Goal: Task Accomplishment & Management: Manage account settings

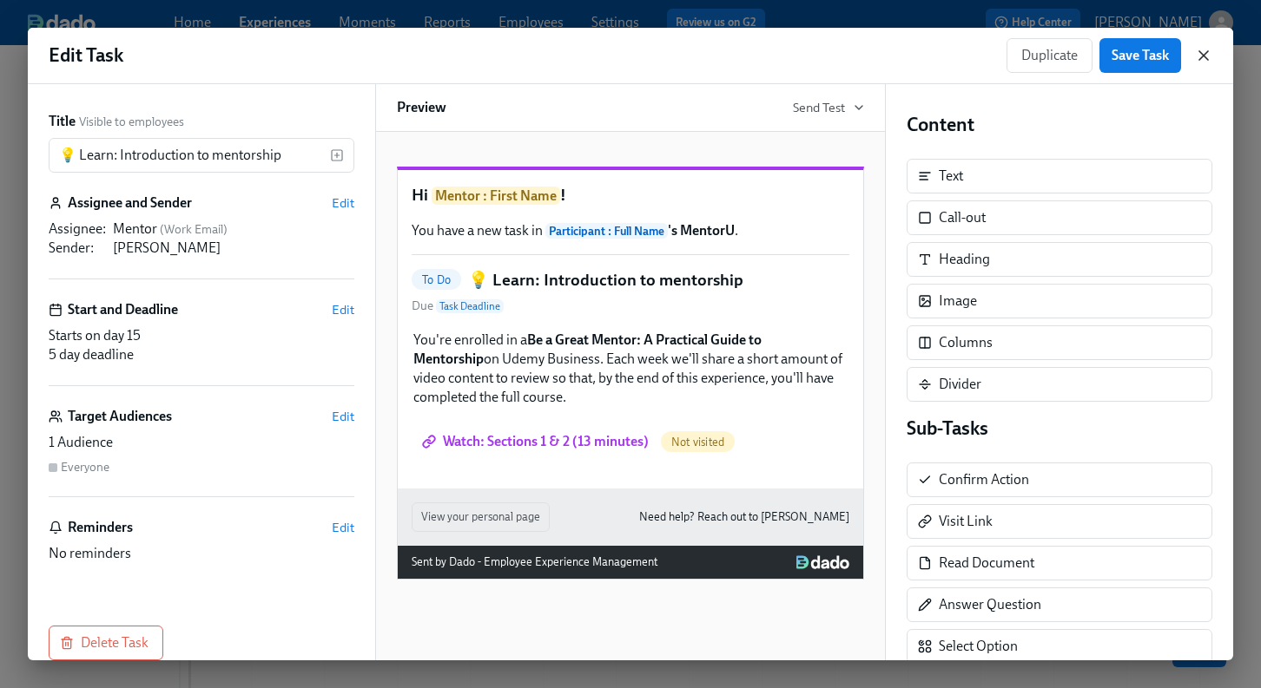
click at [1202, 55] on icon "button" at bounding box center [1203, 55] width 9 height 9
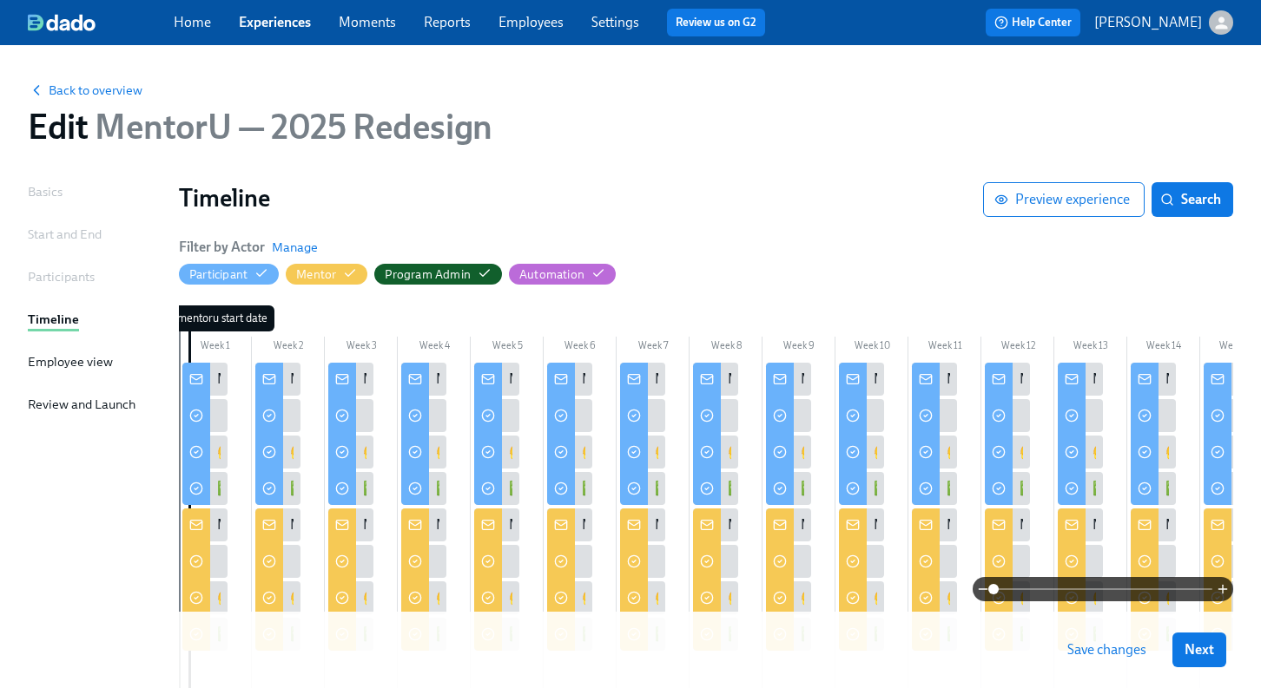
click at [265, 20] on link "Experiences" at bounding box center [275, 22] width 72 height 16
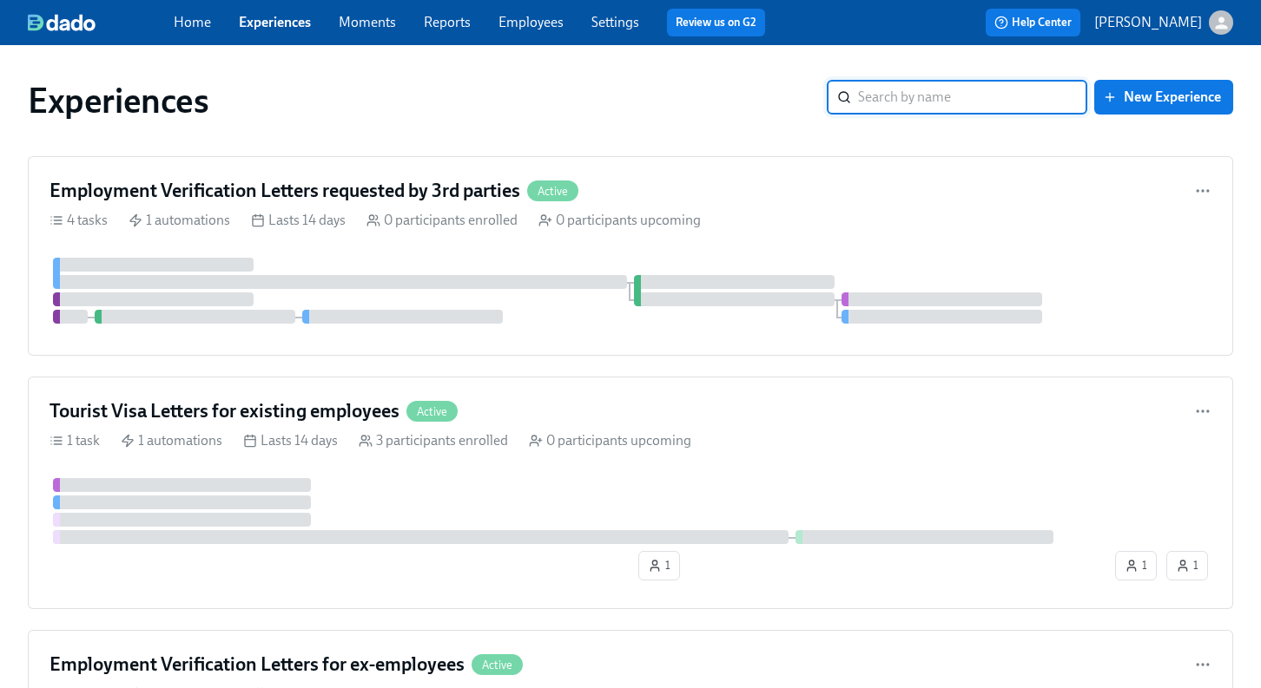
click at [972, 100] on input "search" at bounding box center [972, 97] width 229 height 35
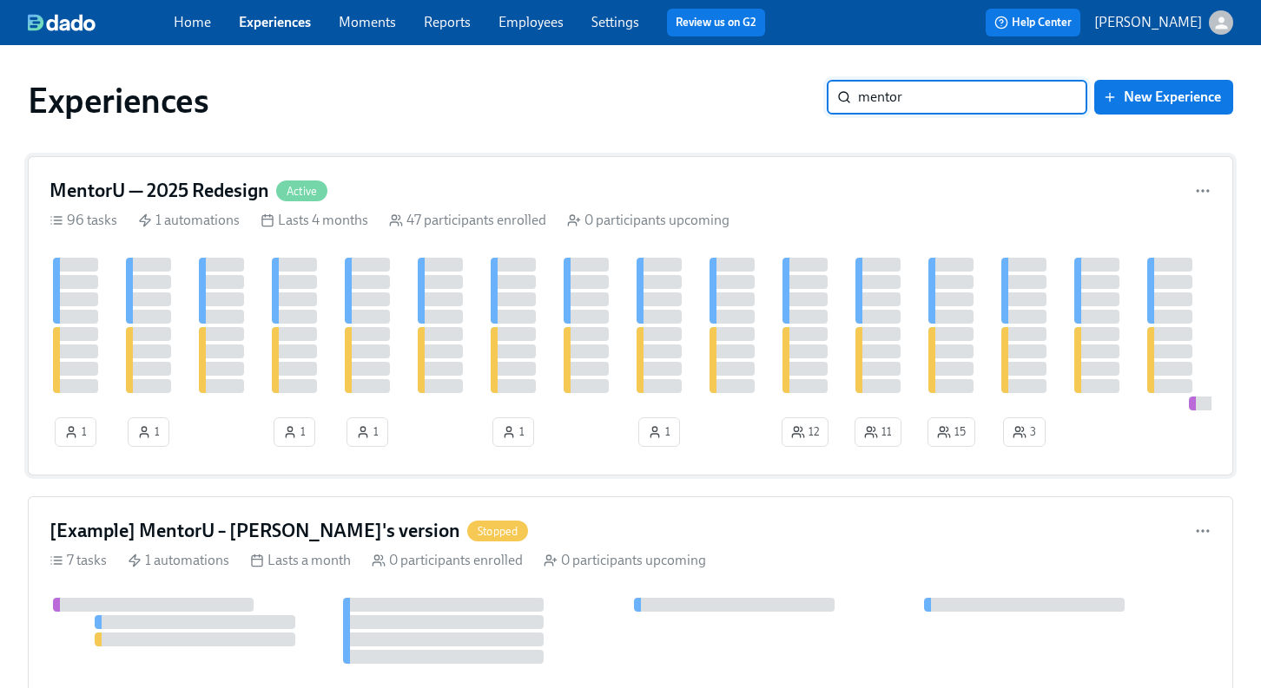
type input "mentor"
click at [194, 185] on h4 "MentorU — 2025 Redesign" at bounding box center [159, 191] width 220 height 26
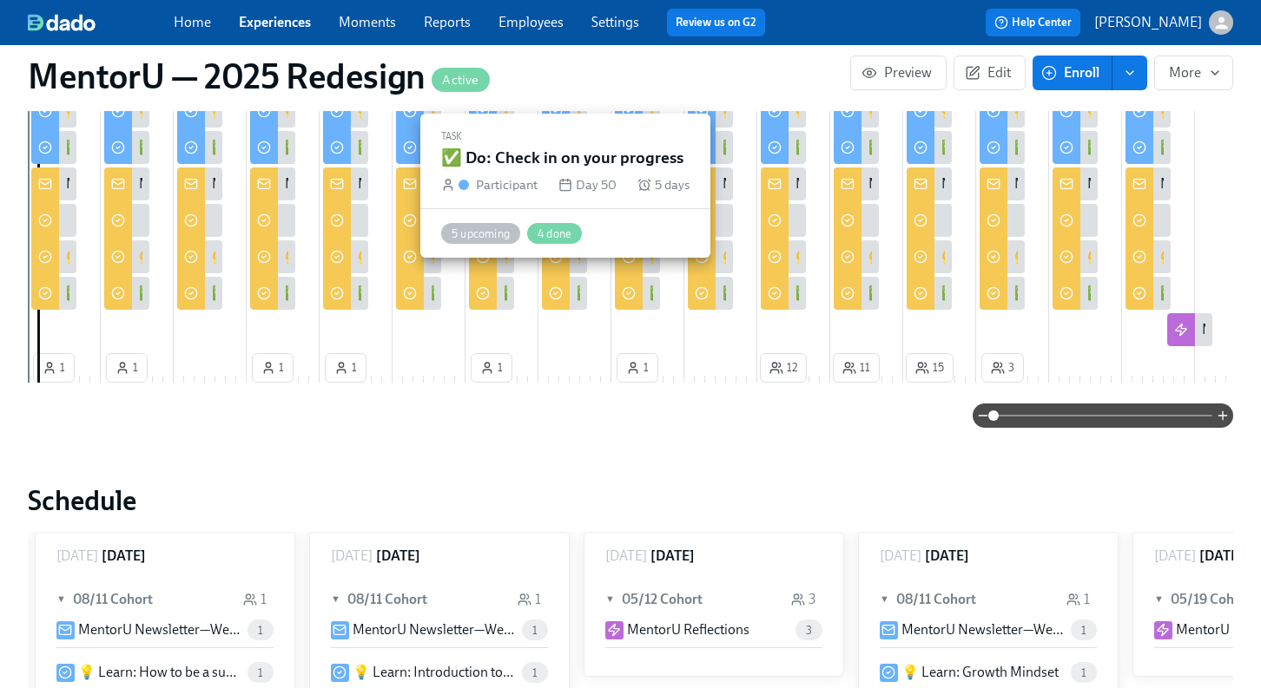
scroll to position [596, 0]
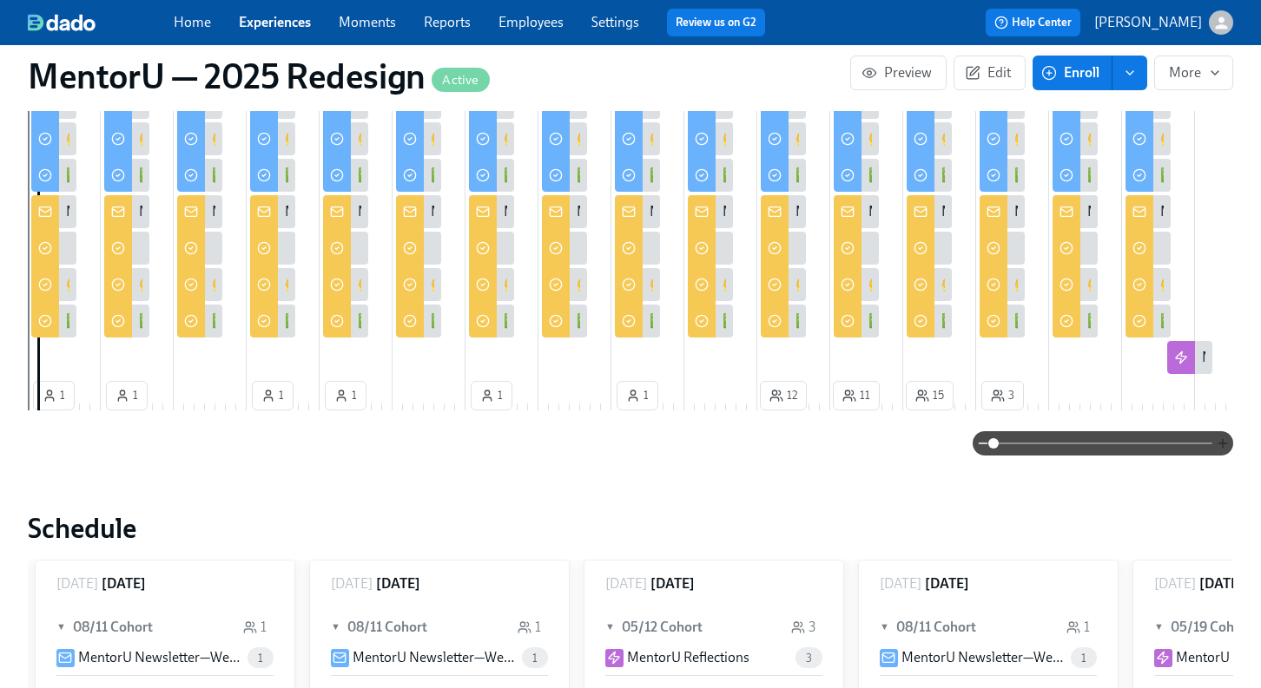
click at [1222, 437] on icon "button" at bounding box center [1222, 444] width 14 height 14
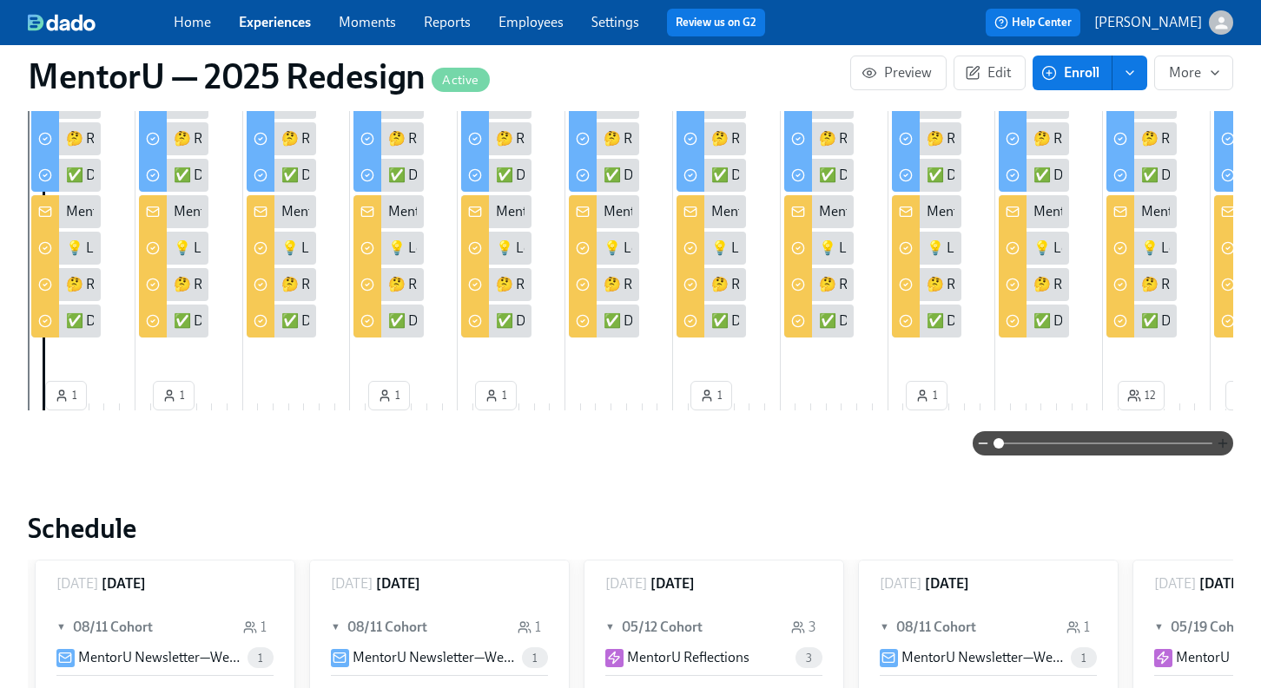
click at [1222, 437] on icon "button" at bounding box center [1222, 444] width 14 height 14
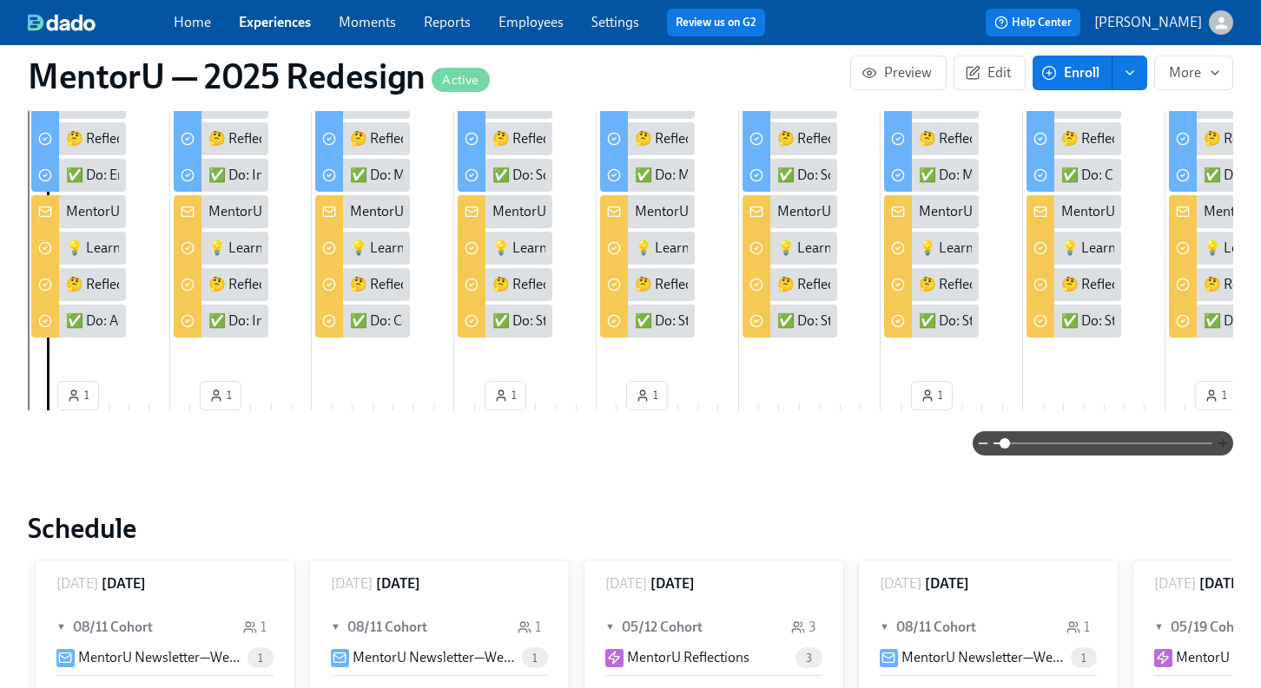
click at [1222, 437] on icon "button" at bounding box center [1222, 444] width 14 height 14
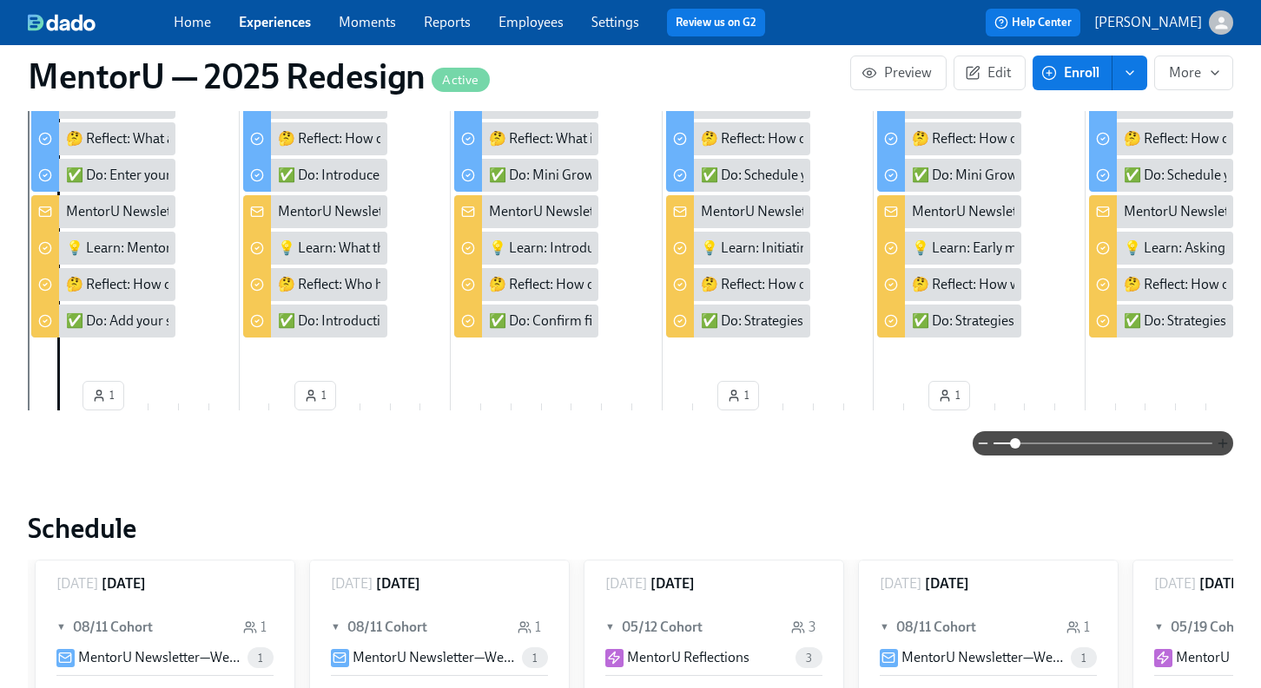
click at [1222, 437] on icon "button" at bounding box center [1222, 444] width 14 height 14
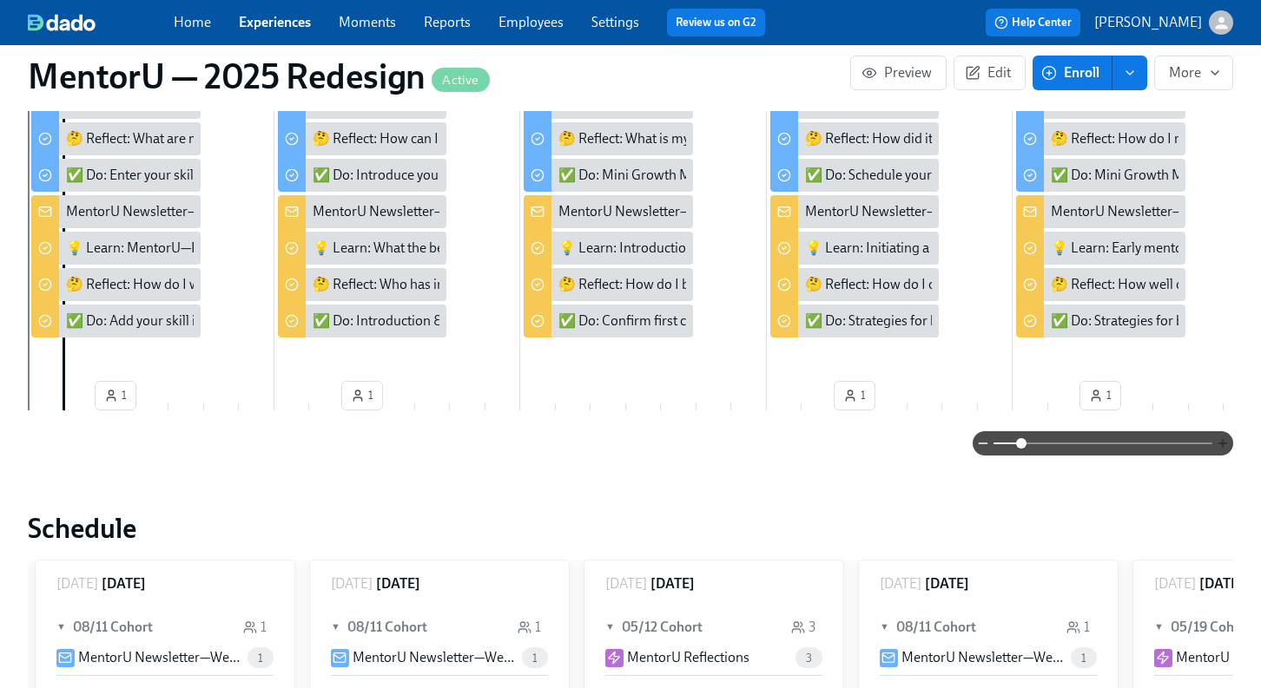
click at [1222, 437] on icon "button" at bounding box center [1222, 444] width 14 height 14
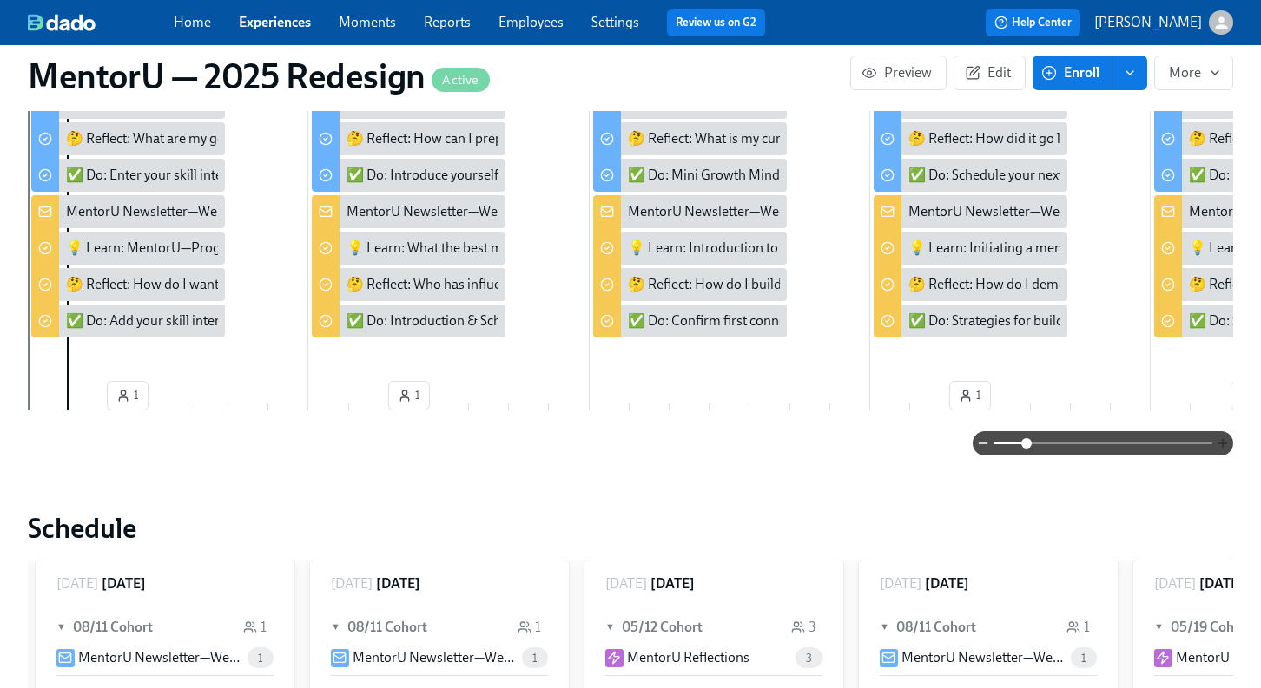
click at [1222, 437] on icon "button" at bounding box center [1222, 444] width 14 height 14
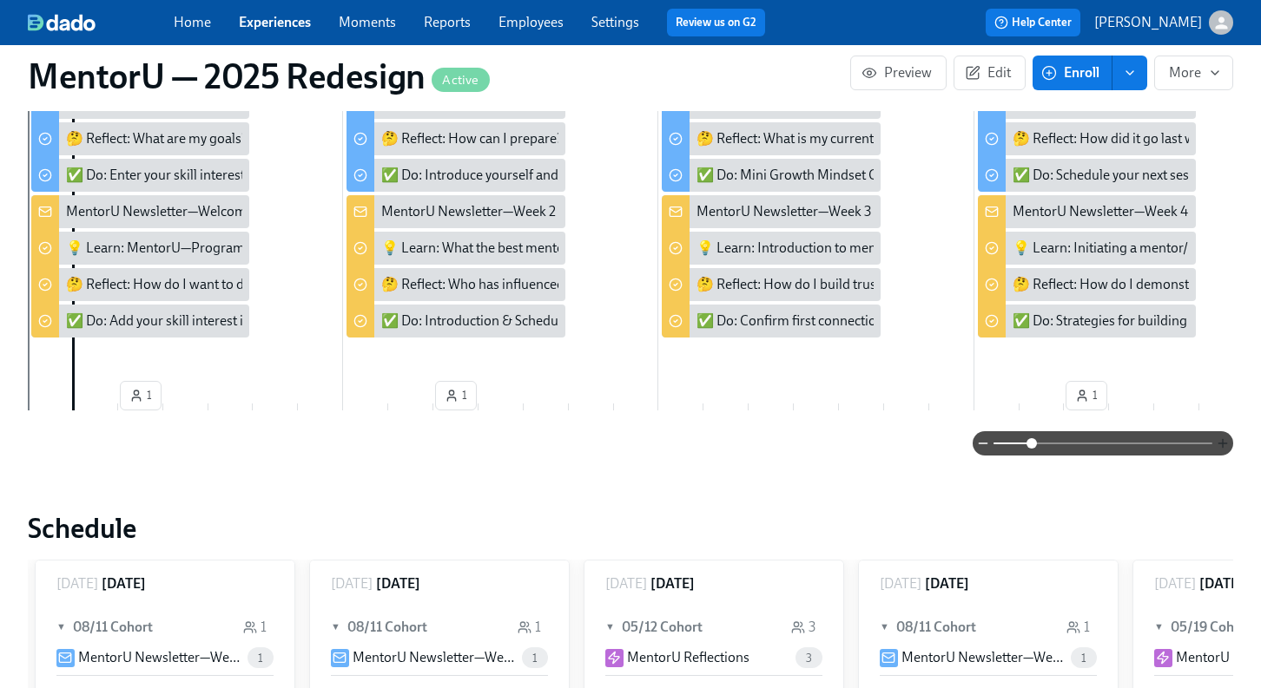
click at [1222, 437] on icon "button" at bounding box center [1222, 444] width 14 height 14
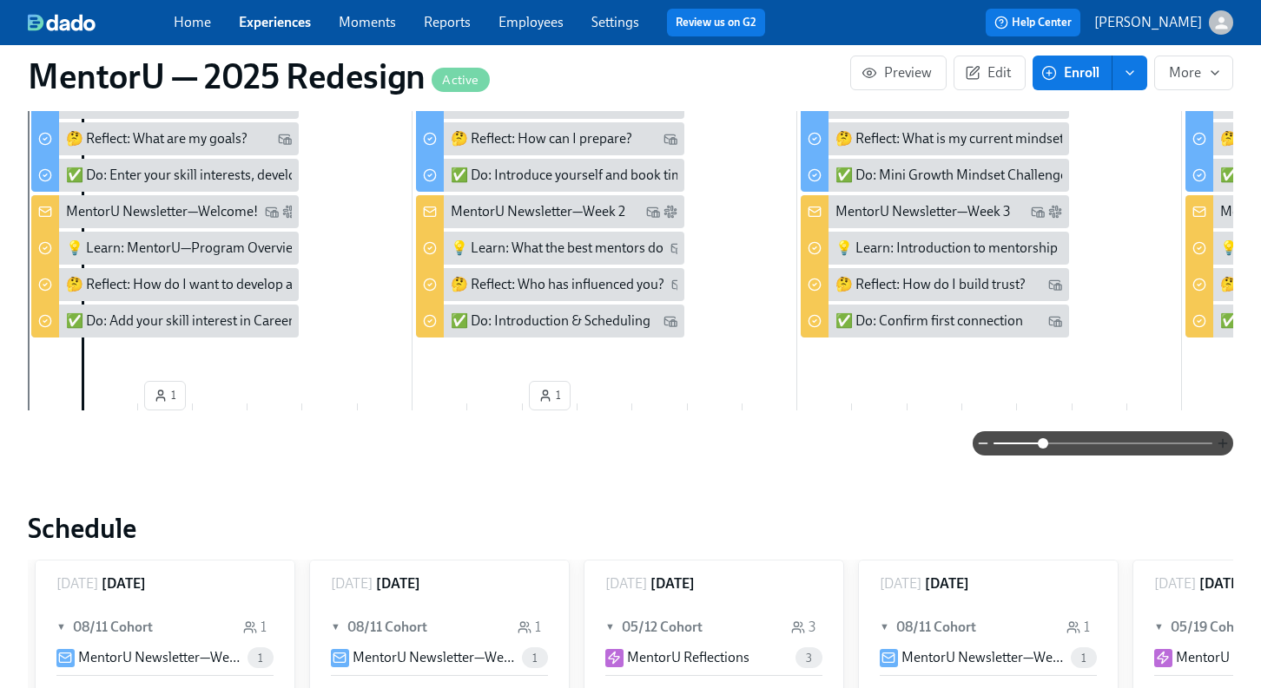
click at [1222, 437] on icon "button" at bounding box center [1222, 444] width 14 height 14
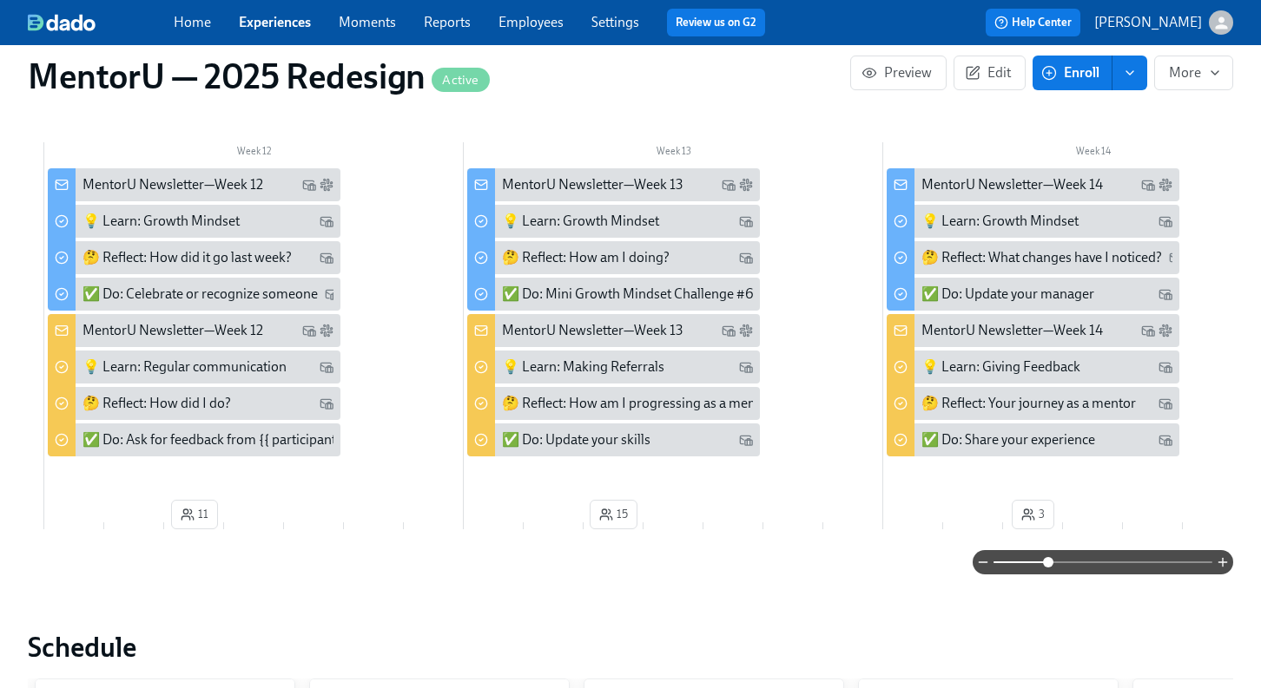
scroll to position [0, 4683]
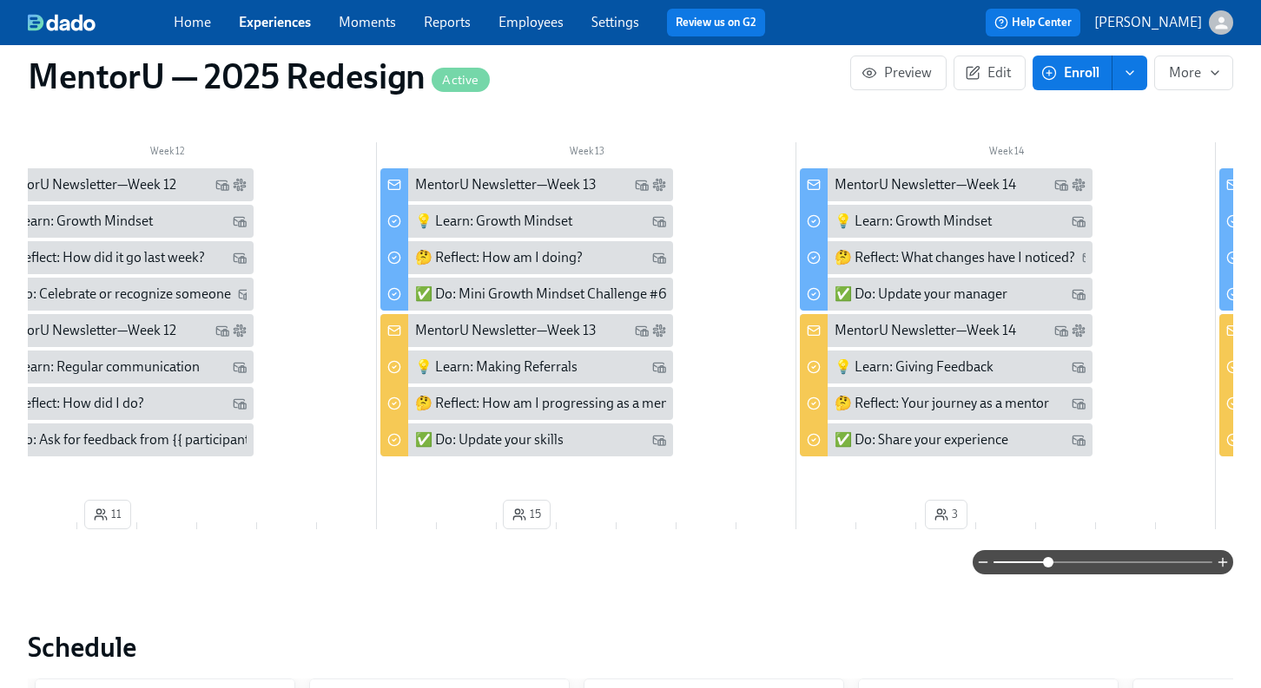
click at [533, 175] on div "MentorU Newsletter—Week 13" at bounding box center [505, 184] width 181 height 19
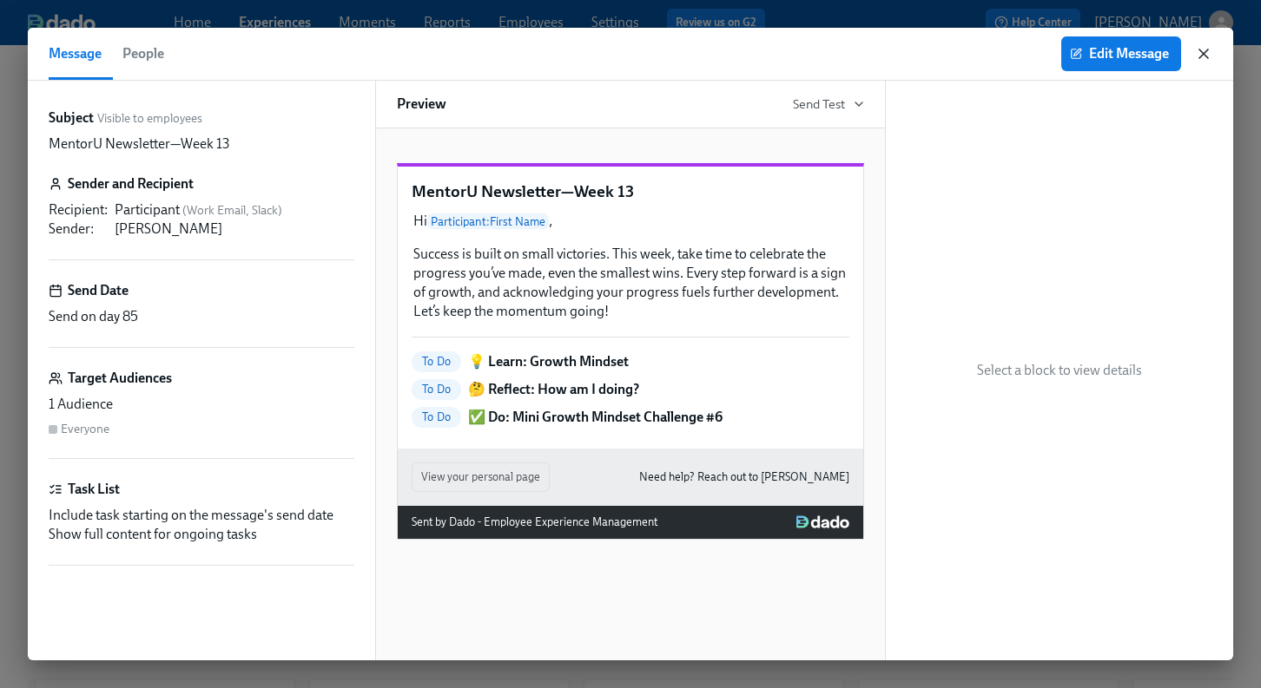
click at [1202, 51] on icon "button" at bounding box center [1203, 53] width 9 height 9
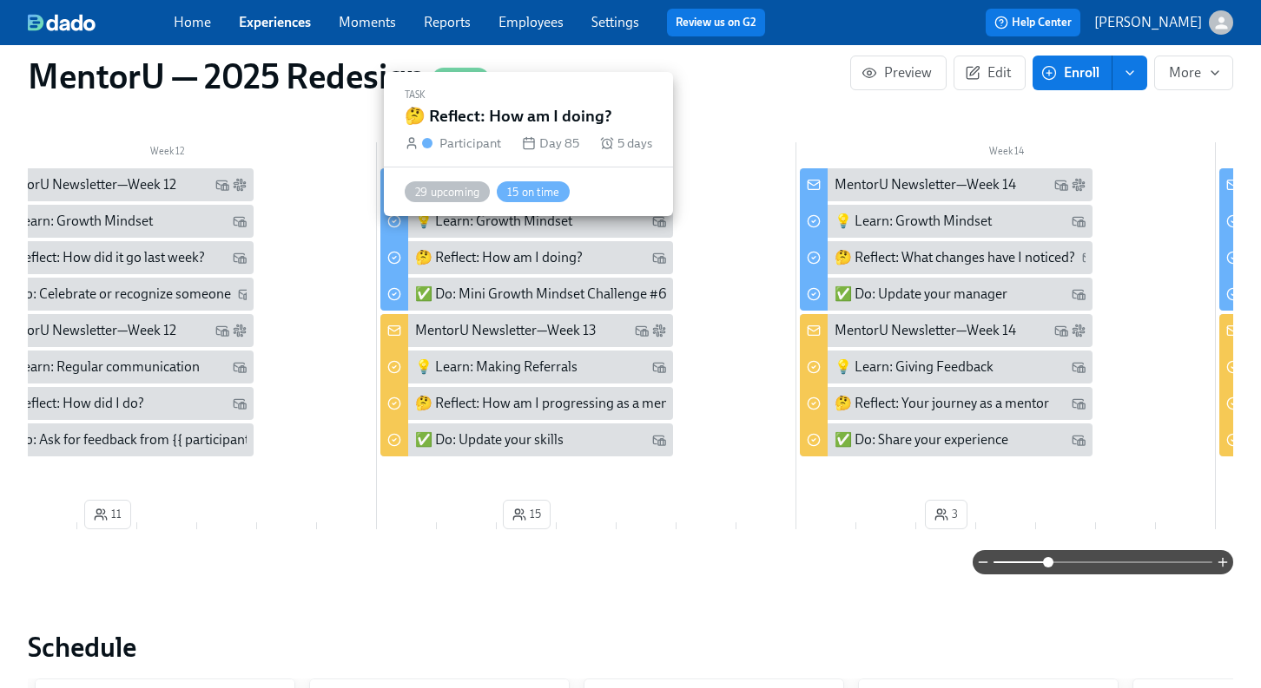
click at [530, 248] on div "🤔 Reflect: How am I doing?" at bounding box center [499, 257] width 168 height 19
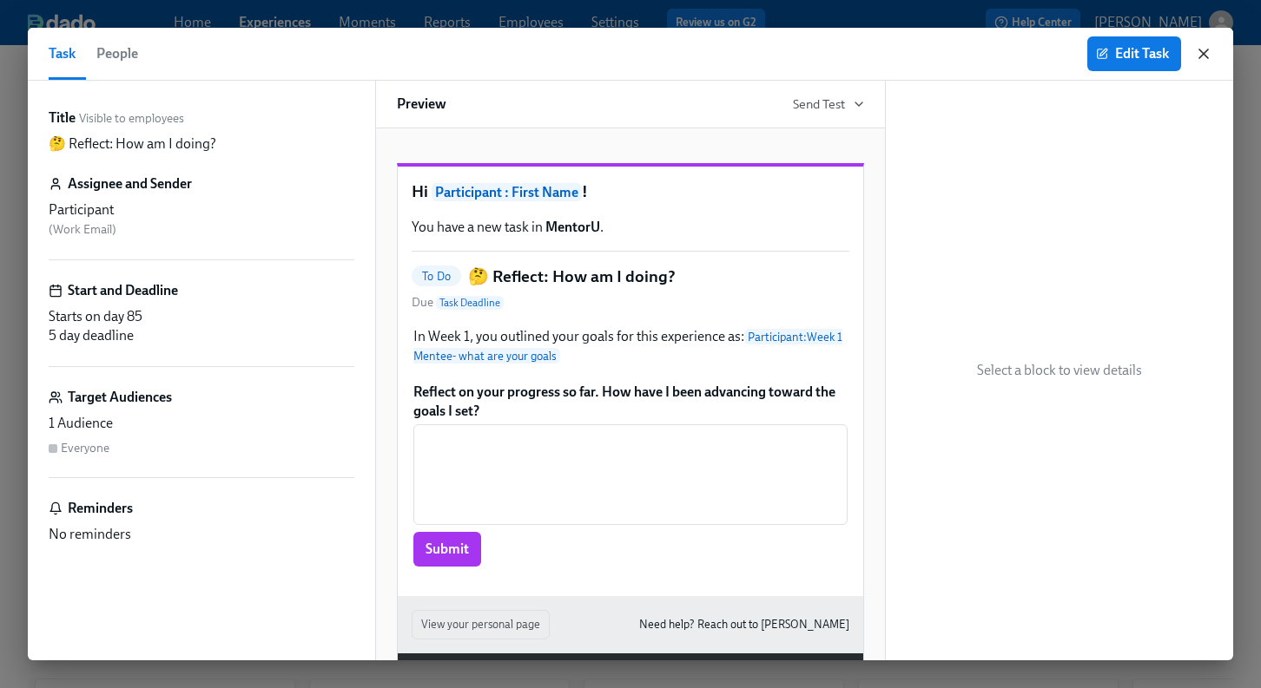
click at [1203, 53] on icon "button" at bounding box center [1203, 53] width 9 height 9
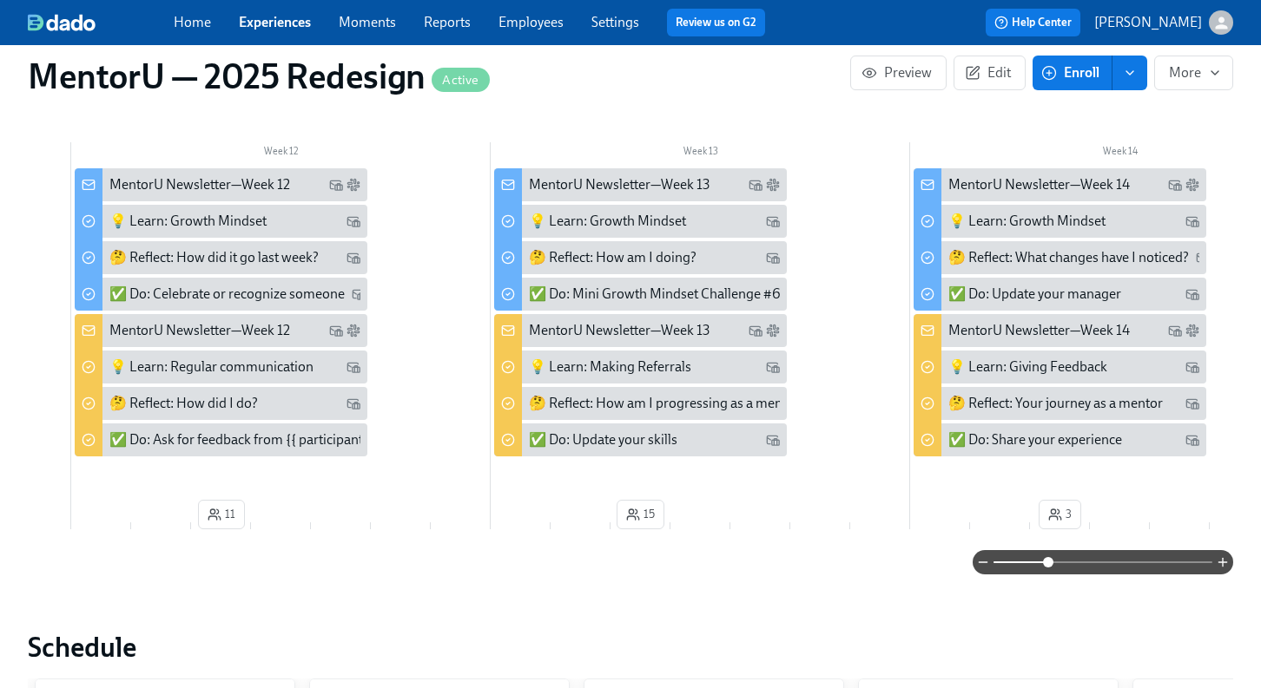
scroll to position [0, 4567]
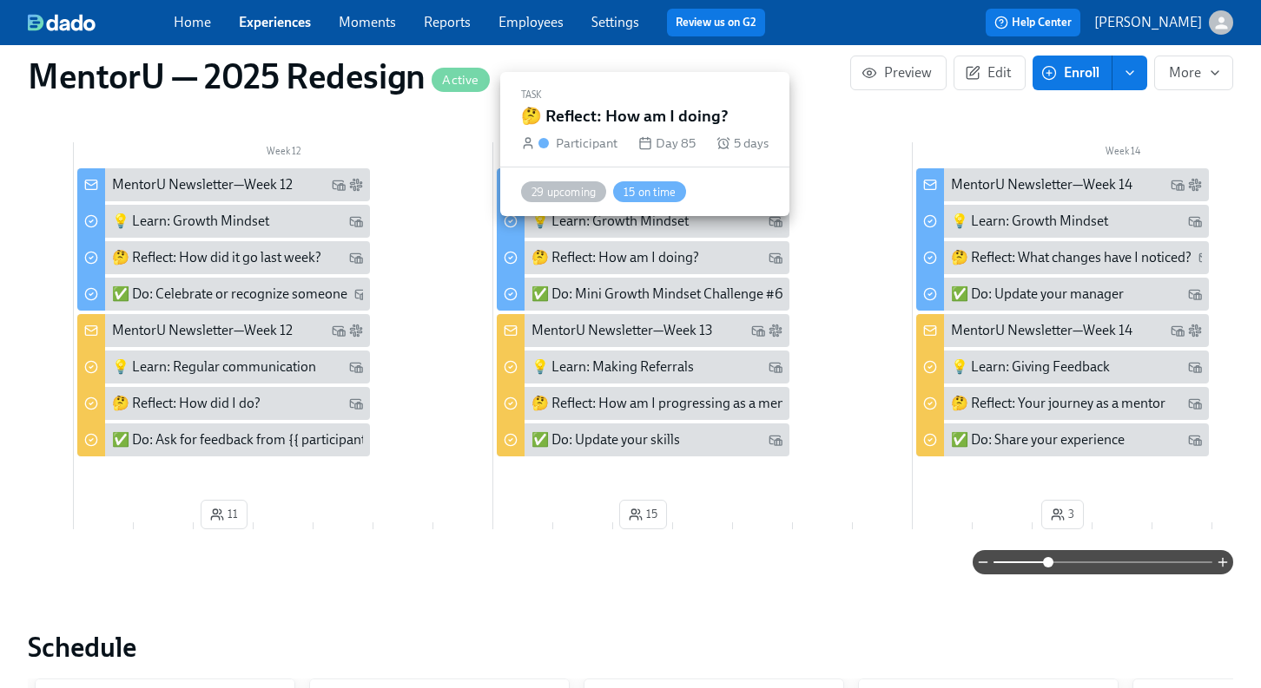
click at [509, 257] on icon at bounding box center [510, 258] width 3 height 3
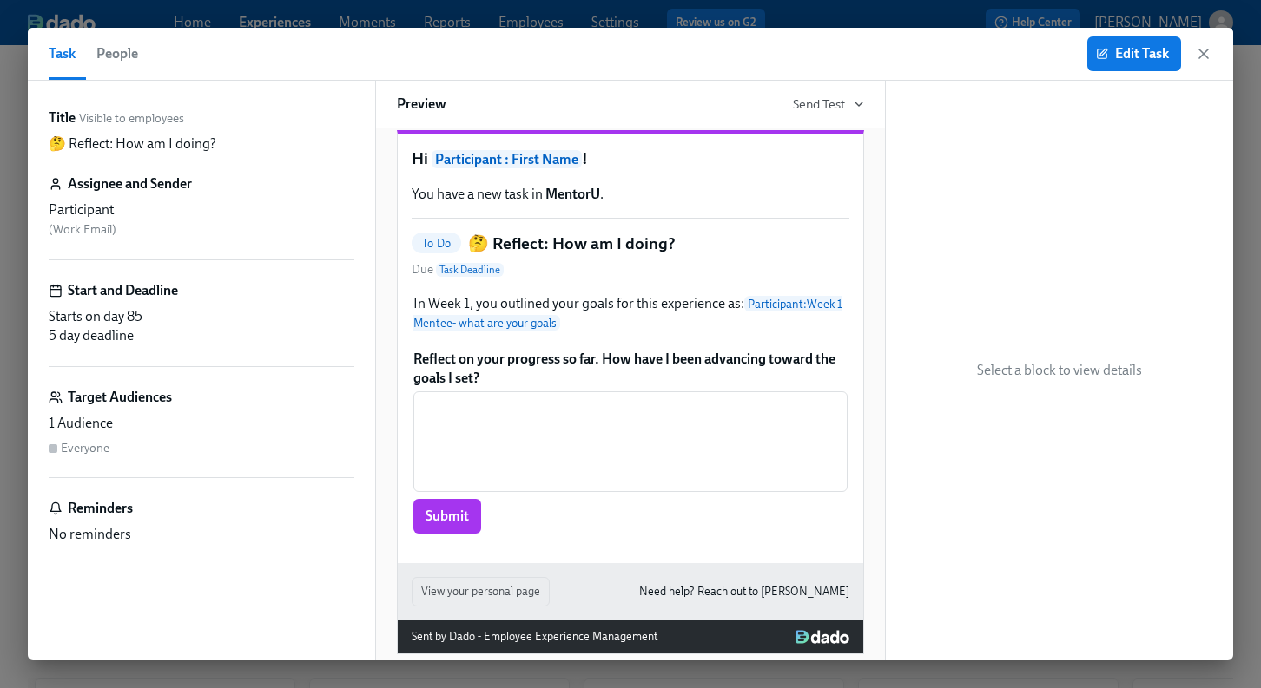
scroll to position [30, 0]
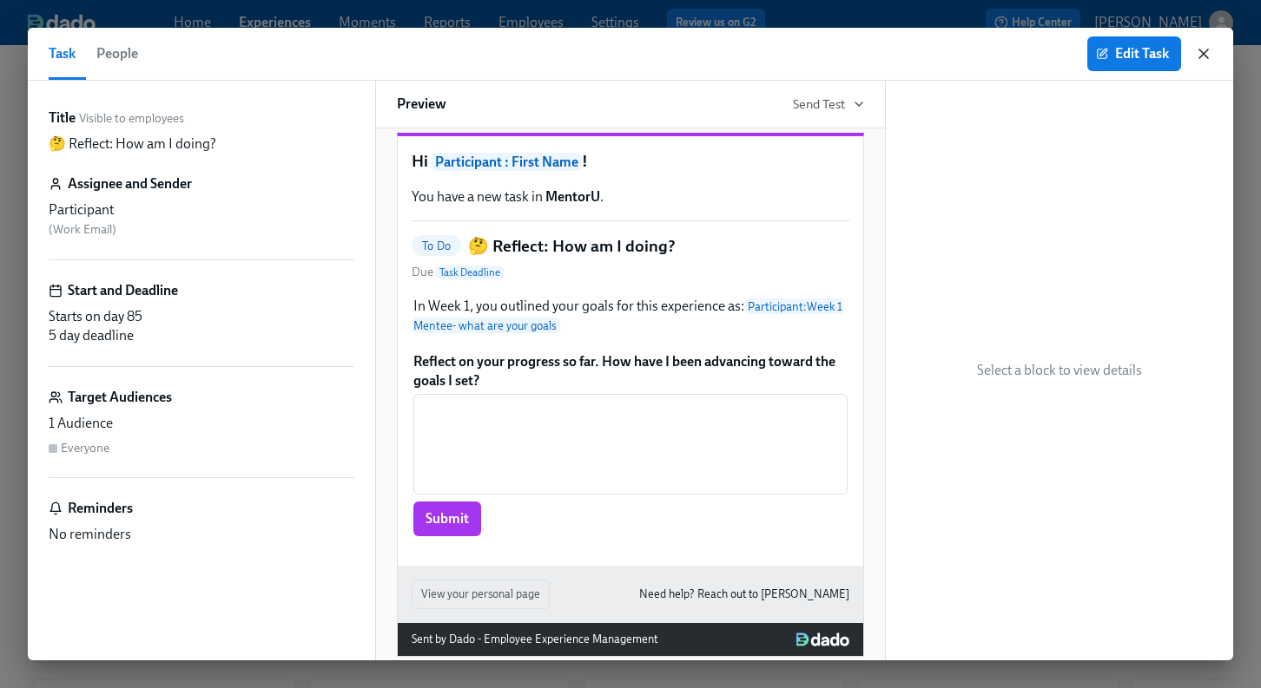
click at [1207, 49] on icon "button" at bounding box center [1203, 53] width 9 height 9
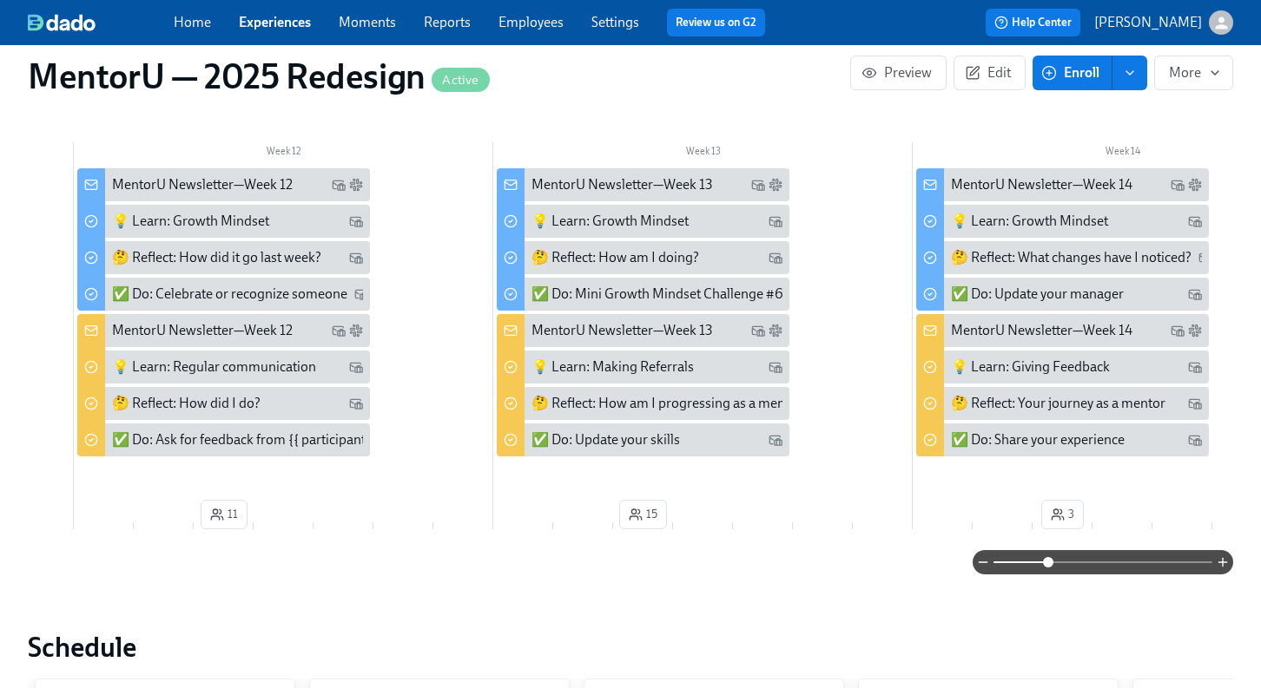
click at [995, 68] on span "Edit" at bounding box center [989, 72] width 43 height 17
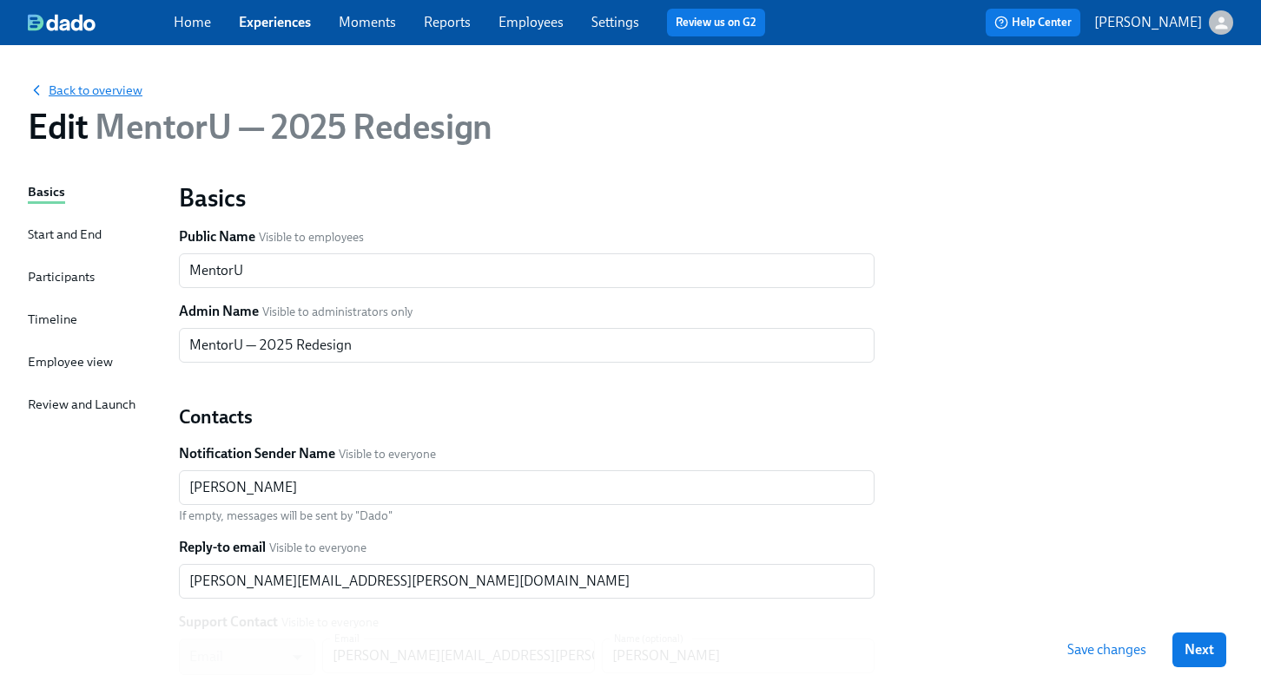
click at [36, 90] on icon "button" at bounding box center [36, 90] width 17 height 17
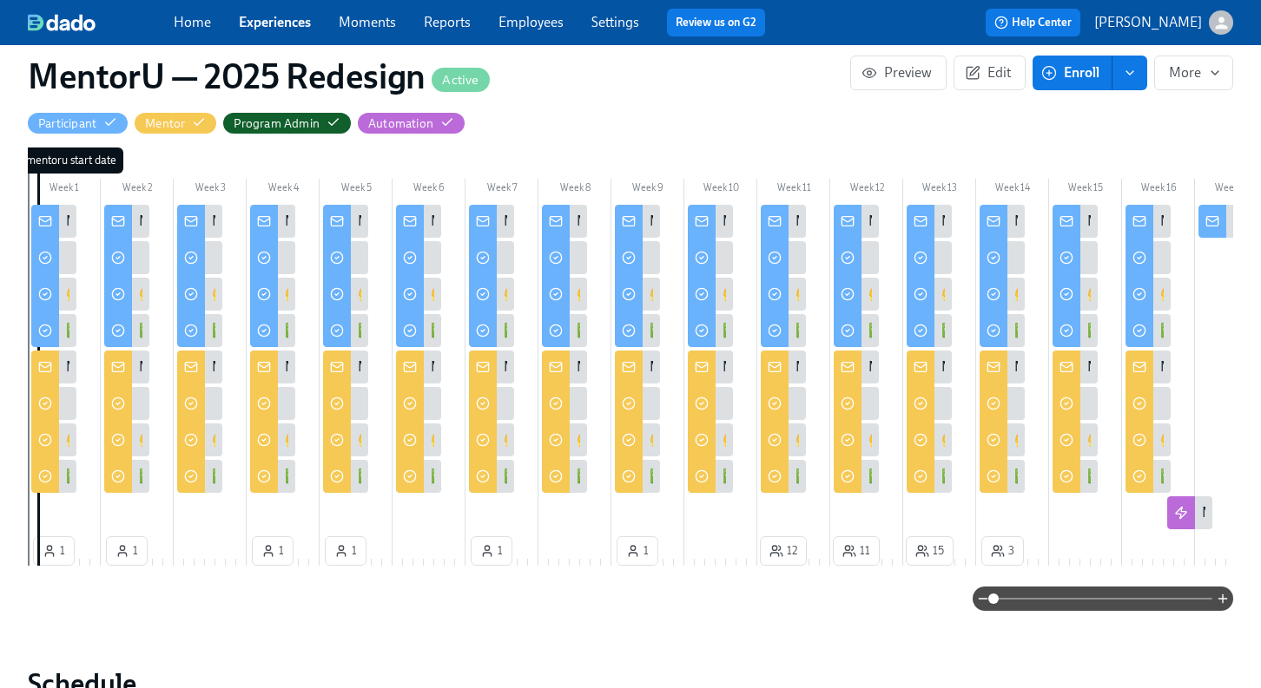
scroll to position [471, 0]
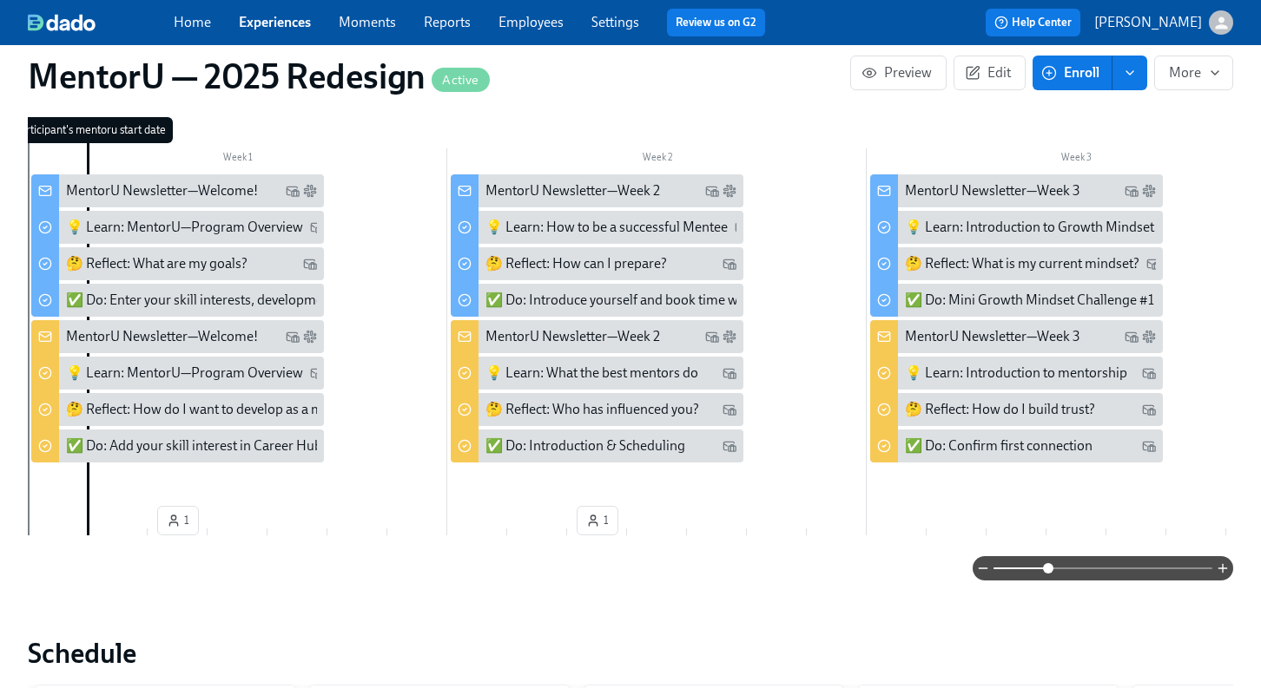
drag, startPoint x: 991, startPoint y: 554, endPoint x: 1050, endPoint y: 557, distance: 58.3
click at [1050, 563] on span at bounding box center [1048, 568] width 10 height 10
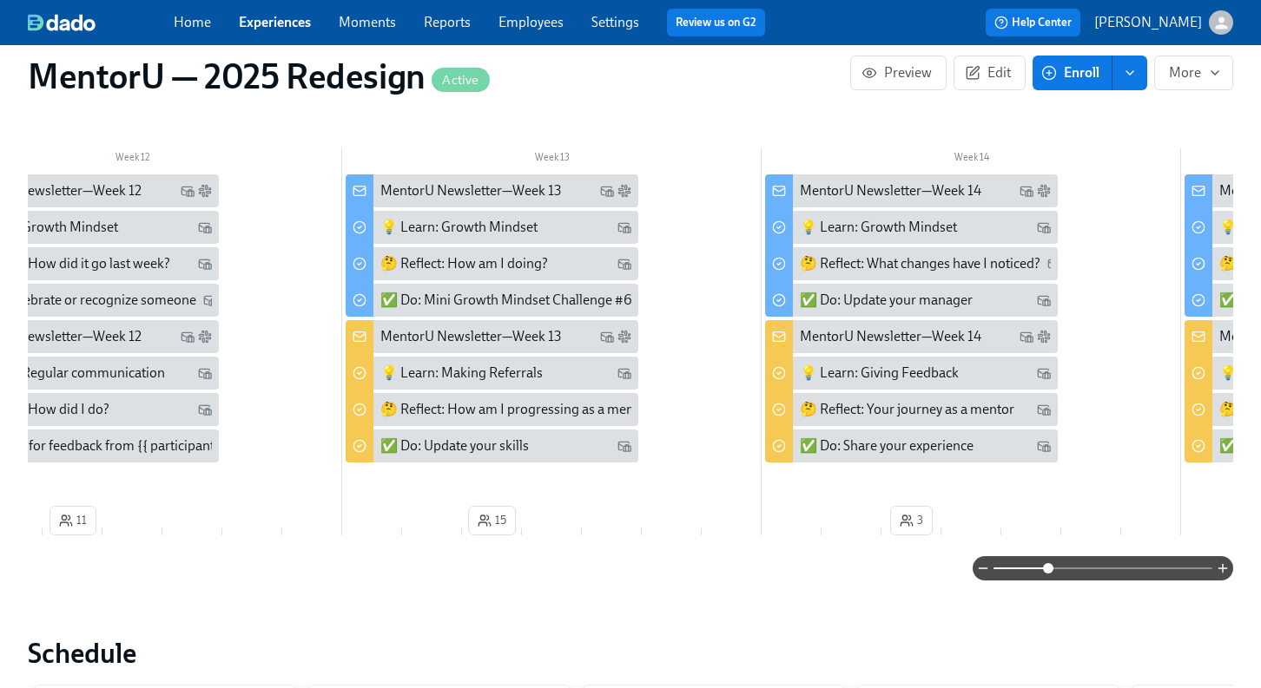
scroll to position [0, 4661]
